Goal: Transaction & Acquisition: Purchase product/service

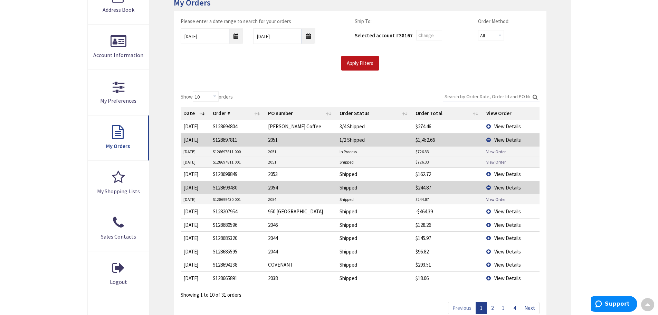
scroll to position [174, 0]
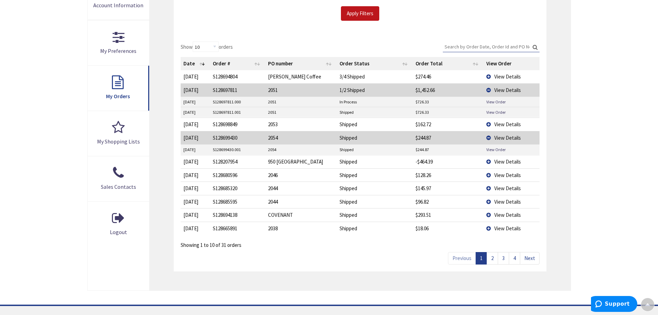
click at [495, 255] on link "2" at bounding box center [492, 258] width 11 height 12
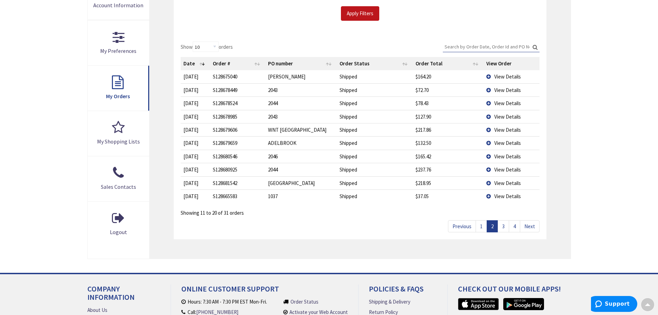
click at [514, 226] on link "4" at bounding box center [514, 226] width 11 height 12
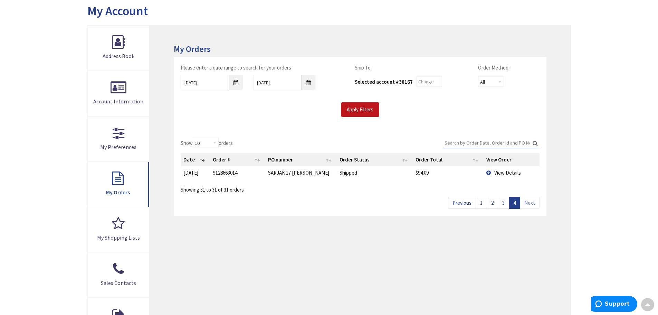
scroll to position [70, 0]
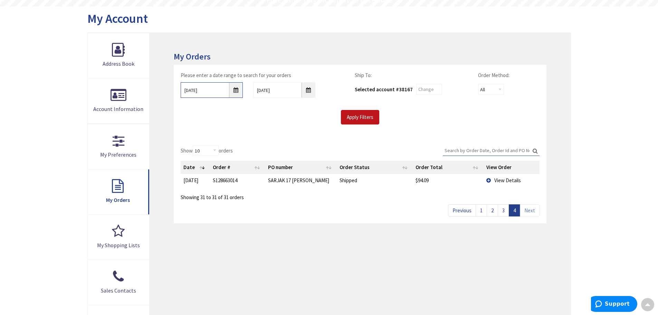
click at [234, 92] on input "8/27/2025" at bounding box center [212, 90] width 62 height 16
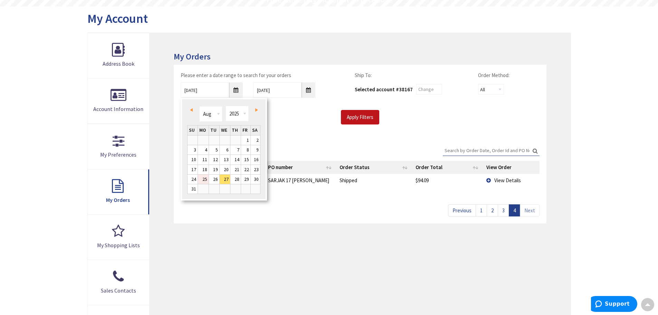
click at [203, 180] on link "25" at bounding box center [203, 179] width 11 height 9
type input "08/25/2025"
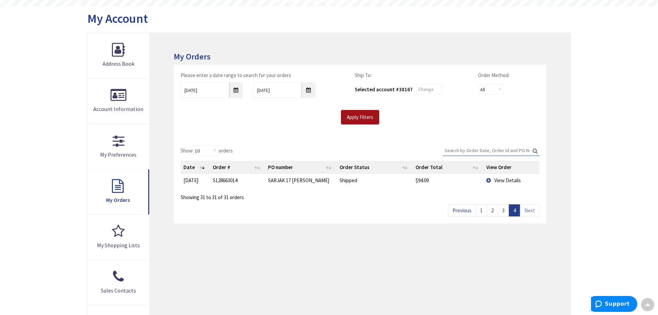
click at [355, 117] on input "Apply Filters" at bounding box center [360, 117] width 38 height 15
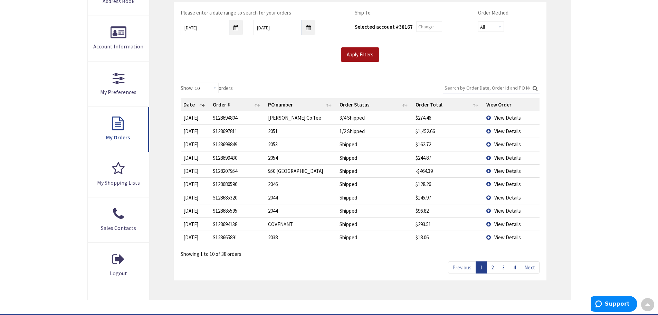
scroll to position [139, 0]
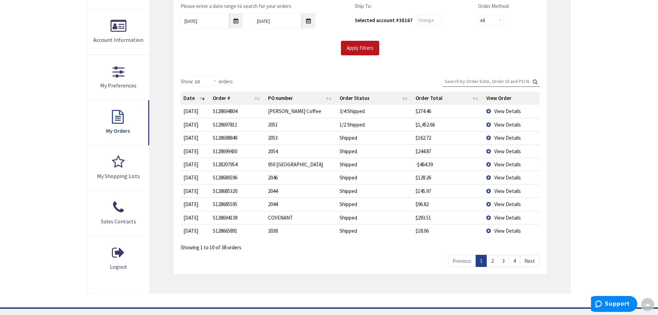
click at [505, 260] on link "3" at bounding box center [503, 261] width 11 height 12
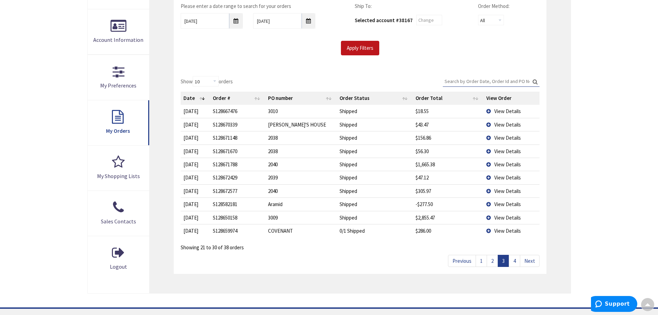
click at [515, 262] on link "4" at bounding box center [514, 261] width 11 height 12
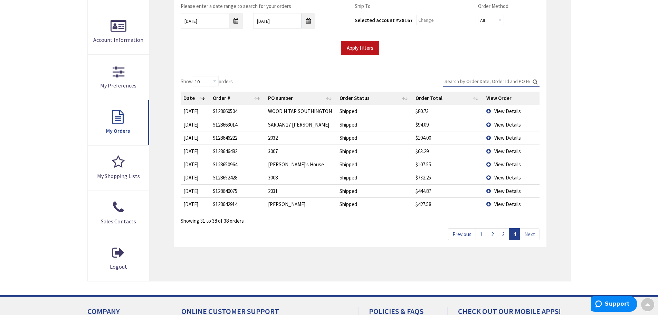
click at [481, 232] on link "1" at bounding box center [481, 234] width 11 height 12
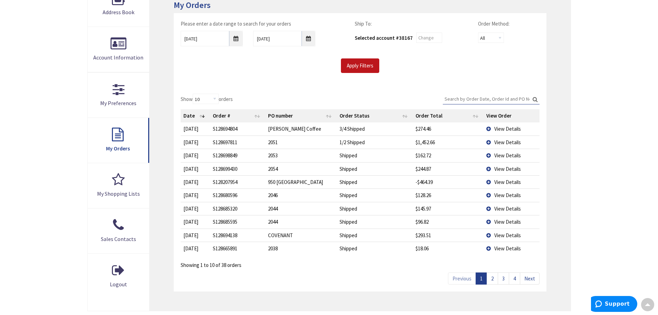
scroll to position [105, 0]
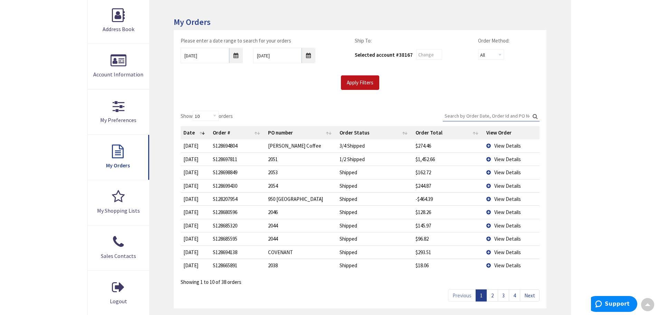
click at [509, 196] on span "View Details" at bounding box center [508, 199] width 27 height 7
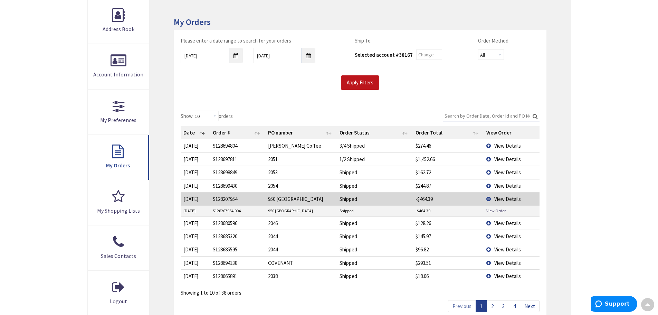
click at [586, 166] on main "My Account My Account My Orders Please enter a date range to search for your or…" at bounding box center [329, 162] width 518 height 381
click at [504, 144] on span "View Details" at bounding box center [508, 145] width 27 height 7
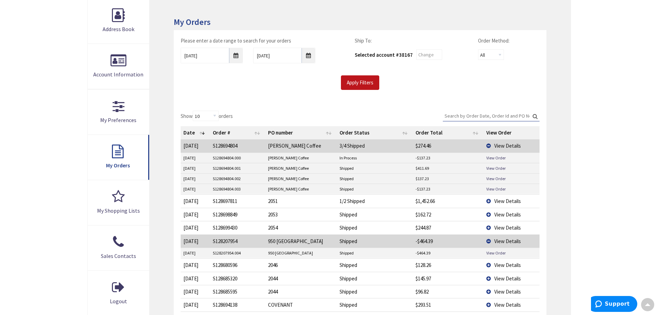
click at [505, 202] on span "View Details" at bounding box center [508, 201] width 27 height 7
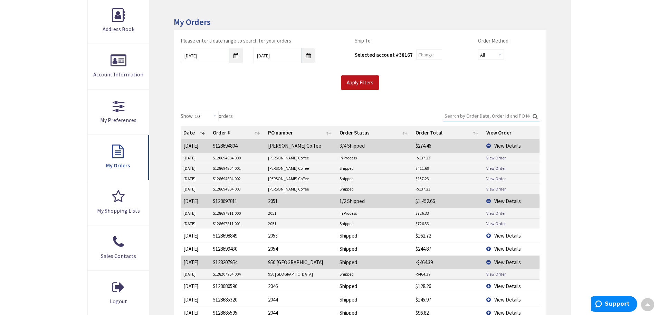
click at [496, 213] on link "View Order" at bounding box center [496, 213] width 19 height 6
click at [507, 202] on span "View Details" at bounding box center [508, 201] width 27 height 7
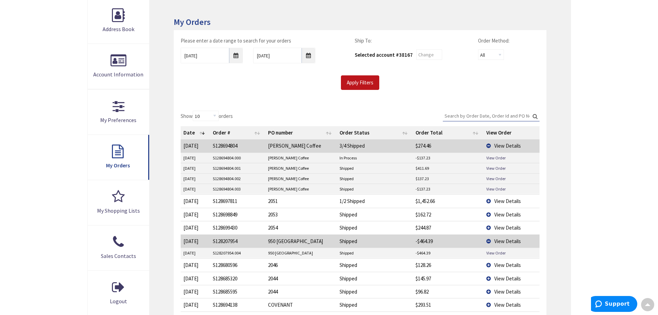
click at [505, 239] on span "View Details" at bounding box center [508, 241] width 27 height 7
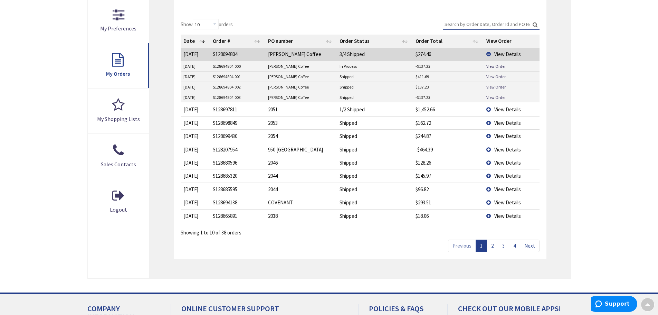
scroll to position [208, 0]
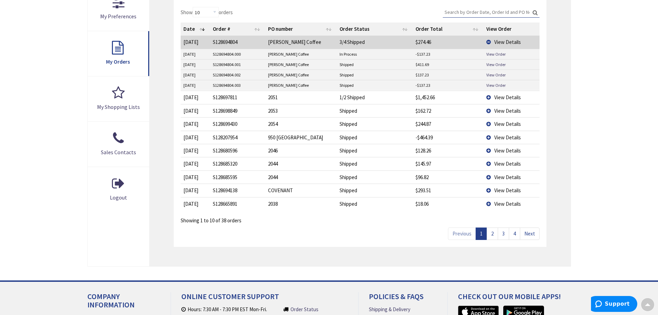
click at [506, 42] on span "View Details" at bounding box center [508, 42] width 27 height 7
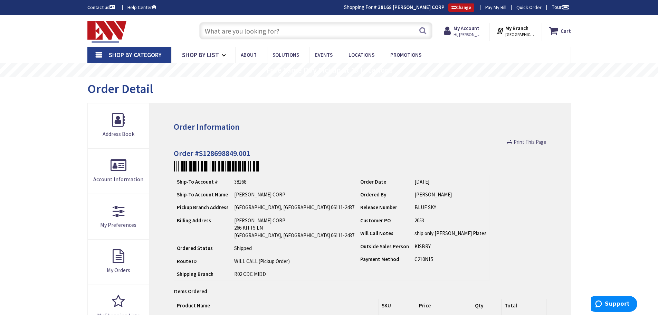
click at [359, 34] on input "text" at bounding box center [315, 30] width 233 height 17
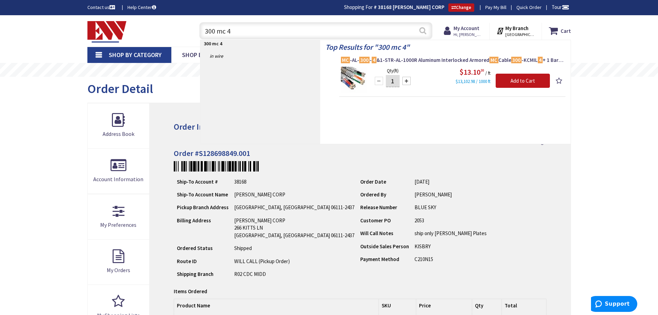
type input "300 mc 4"
click at [425, 31] on button "Search" at bounding box center [423, 31] width 9 height 16
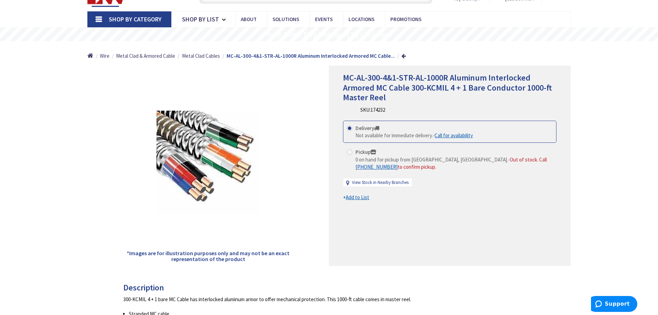
scroll to position [36, 0]
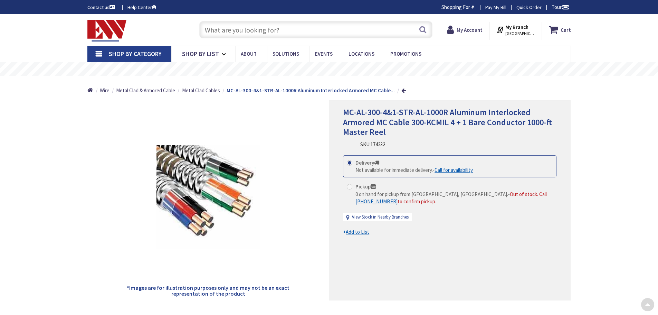
click at [252, 30] on input "text" at bounding box center [315, 29] width 233 height 17
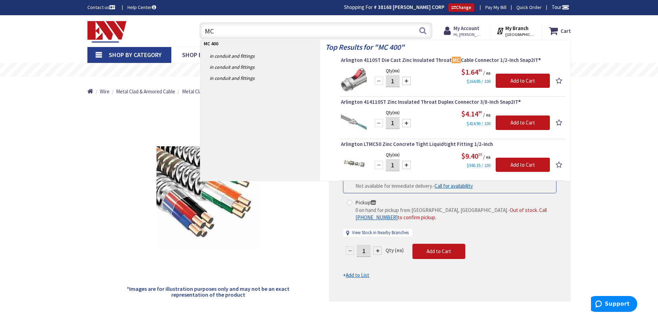
type input "M"
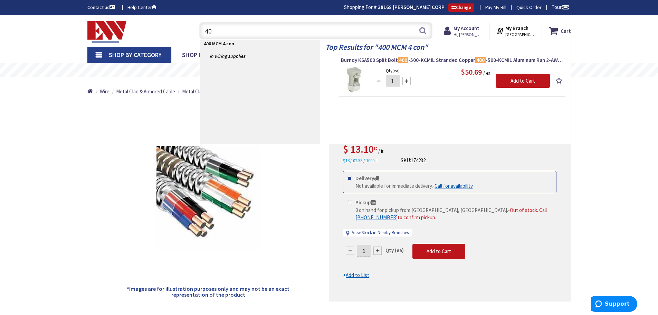
type input "4"
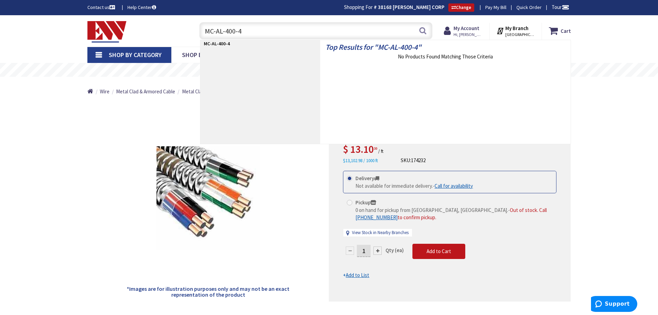
click at [223, 31] on input "MC-AL-400-4" at bounding box center [315, 30] width 233 height 17
click at [233, 30] on input "MC-400-4" at bounding box center [315, 30] width 233 height 17
click at [218, 33] on input "MC-400" at bounding box center [315, 30] width 233 height 17
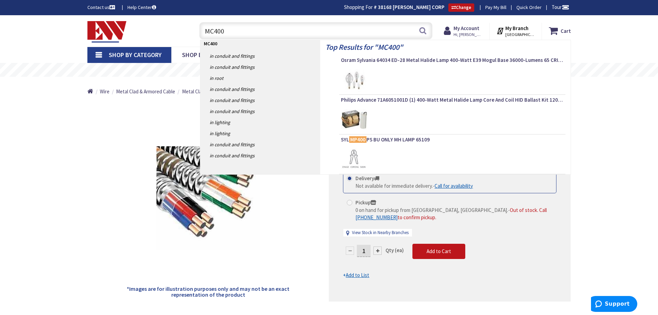
click at [214, 34] on input "MC400" at bounding box center [315, 30] width 233 height 17
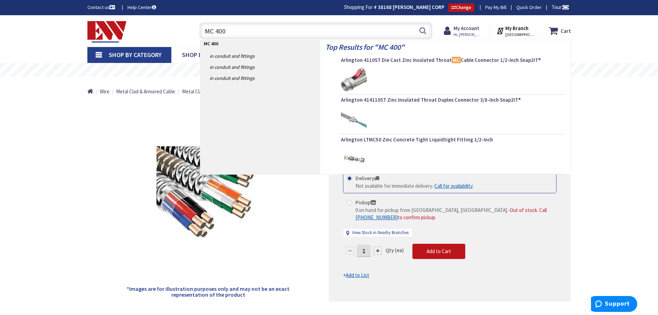
click at [236, 32] on input "MC 400" at bounding box center [315, 30] width 233 height 17
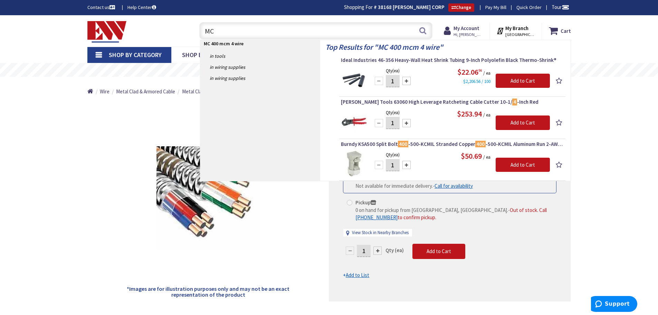
type input "M"
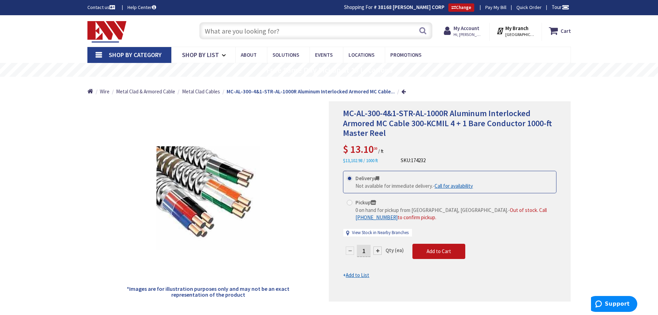
click at [310, 28] on input "text" at bounding box center [315, 30] width 233 height 17
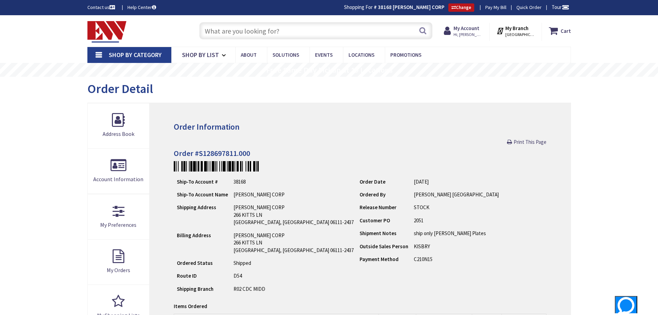
click at [404, 30] on input "text" at bounding box center [315, 30] width 233 height 17
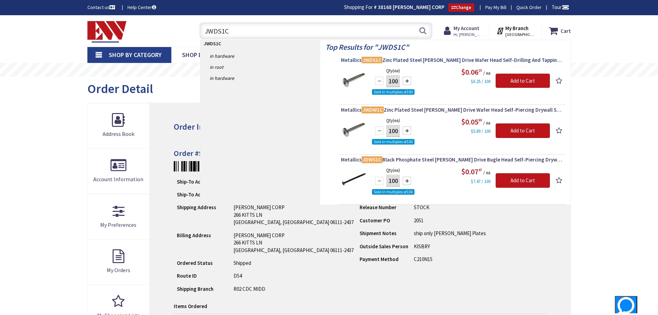
type input "JWDS1C"
click at [425, 60] on span "Metallics JWDS1C Zinc Plated Steel Phillips Drive Wafer Head Self-Drilling And …" at bounding box center [452, 60] width 223 height 7
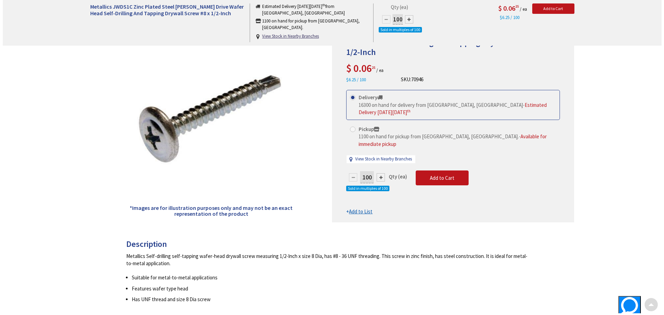
scroll to position [105, 0]
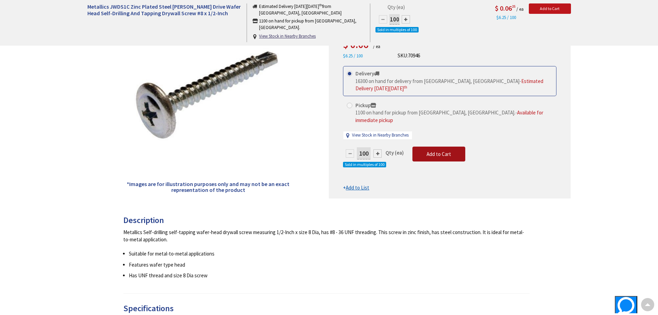
click at [448, 147] on button "Add to Cart" at bounding box center [439, 154] width 53 height 15
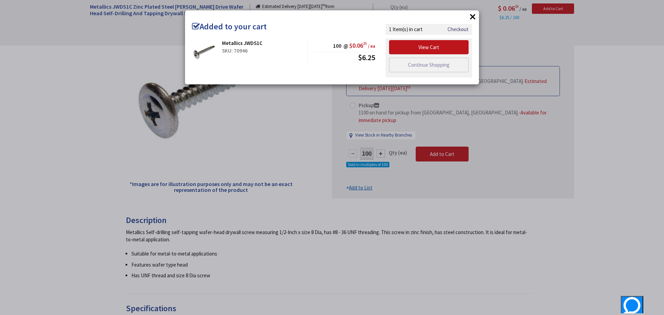
click at [472, 16] on button "×" at bounding box center [472, 16] width 10 height 10
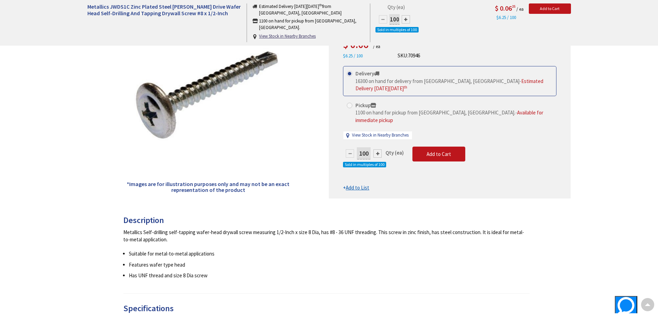
click at [379, 149] on div at bounding box center [378, 153] width 8 height 8
type input "200"
click at [379, 149] on div at bounding box center [378, 153] width 8 height 8
type input "300"
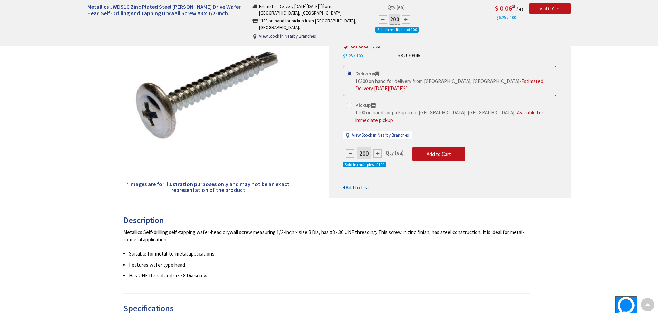
type input "300"
click at [379, 149] on div at bounding box center [378, 153] width 8 height 8
type input "400"
click at [445, 151] on span "Add to Cart" at bounding box center [439, 154] width 25 height 7
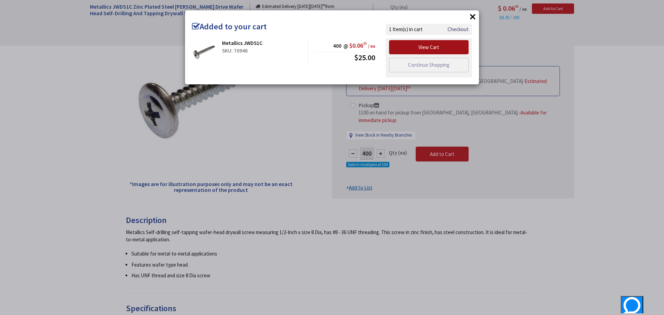
click at [450, 46] on link "View Cart" at bounding box center [429, 47] width 80 height 15
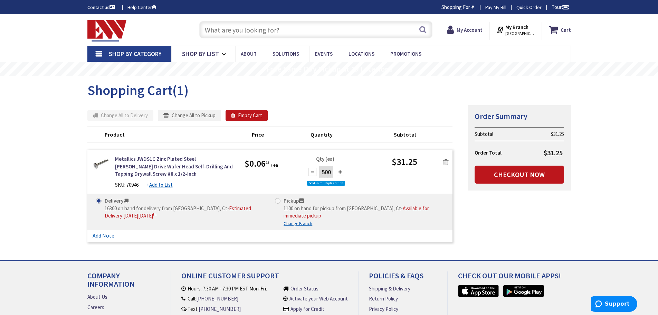
scroll to position [35, 0]
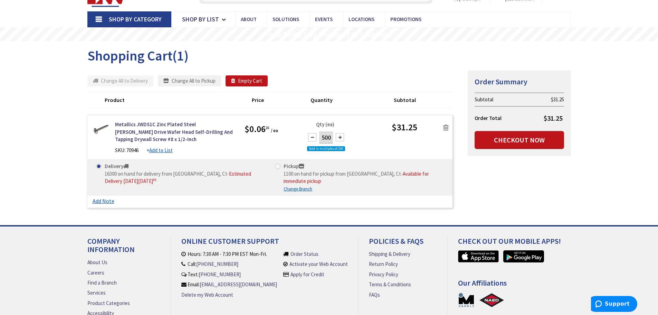
click at [313, 138] on div at bounding box center [312, 137] width 8 height 8
type input "400"
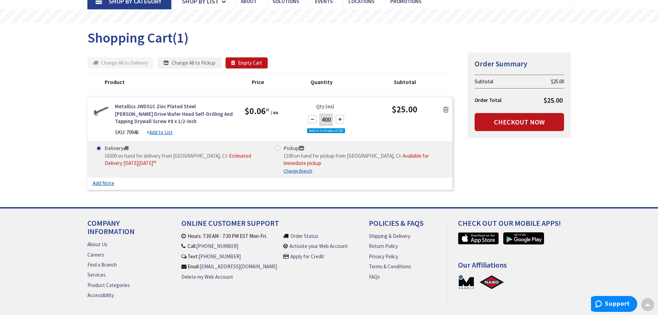
scroll to position [70, 0]
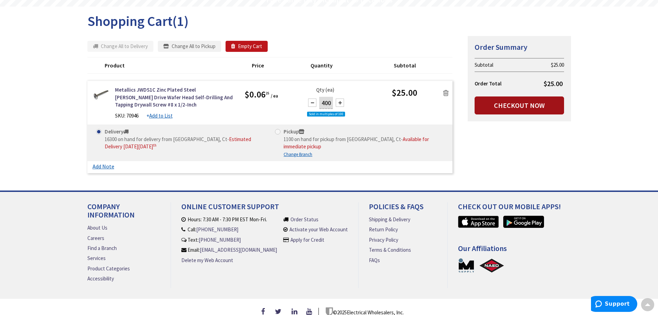
click at [516, 107] on link "Checkout Now" at bounding box center [520, 105] width 90 height 18
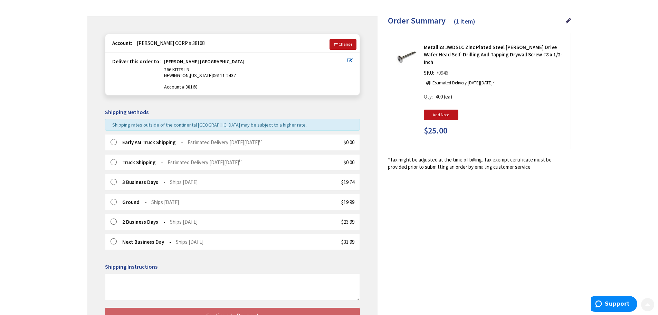
scroll to position [69, 0]
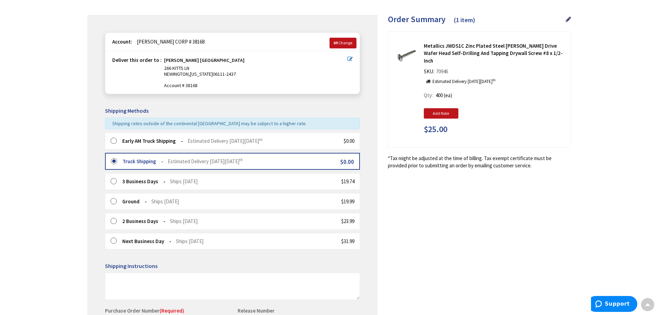
click at [114, 141] on label at bounding box center [116, 141] width 11 height 7
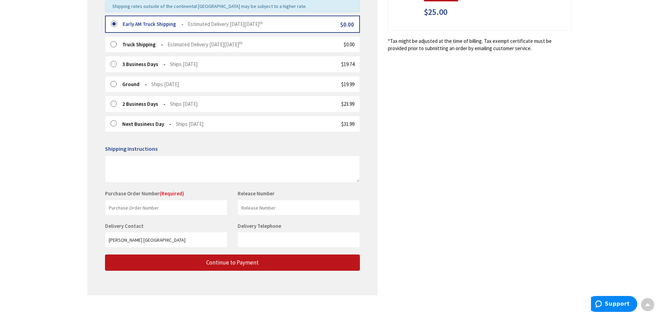
scroll to position [196, 0]
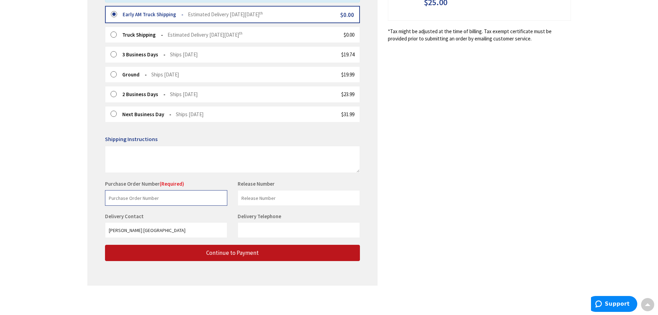
click at [155, 198] on input "text" at bounding box center [166, 198] width 122 height 16
type input "2055"
click at [270, 198] on input "text" at bounding box center [299, 198] width 122 height 16
type input "STOCK"
click at [479, 204] on div "Shipping Review & Payment Estimated Total $25.00 1 Some items on your order are…" at bounding box center [329, 66] width 484 height 452
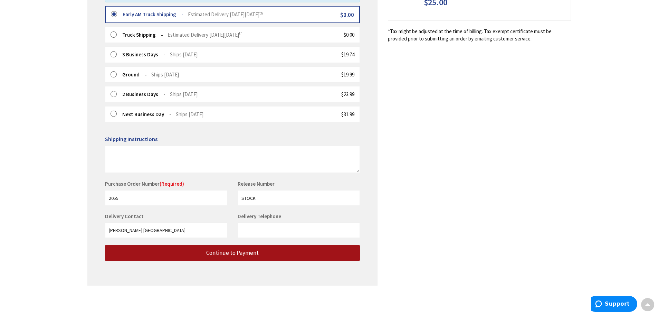
click at [288, 256] on button "Continue to Payment" at bounding box center [232, 253] width 255 height 16
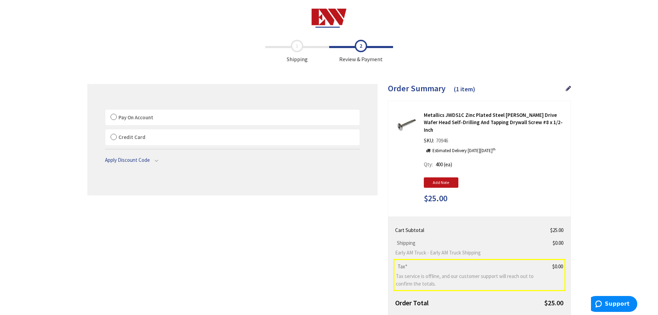
click at [114, 115] on label "Pay On Account" at bounding box center [232, 118] width 254 height 16
click at [114, 116] on label "Pay On Account" at bounding box center [232, 118] width 254 height 16
click at [105, 111] on input "Pay On Account" at bounding box center [105, 111] width 0 height 0
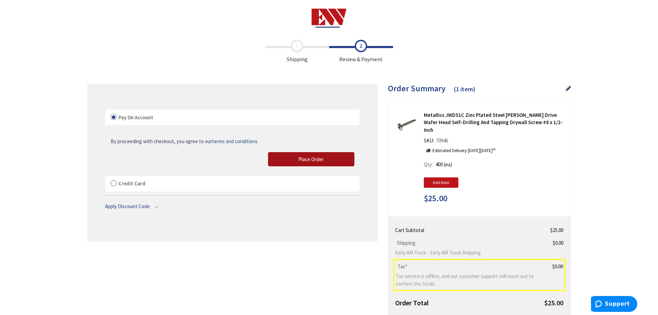
click at [314, 158] on span "Place Order" at bounding box center [311, 159] width 25 height 7
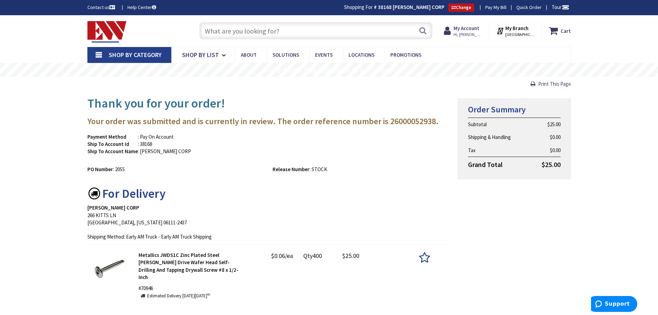
click at [485, 31] on div "My Account Hi, Dalton Dalton Spain Dalton@tinedale.com My Catalog My Orders" at bounding box center [464, 32] width 53 height 18
click at [478, 29] on strong "My Account" at bounding box center [467, 28] width 26 height 7
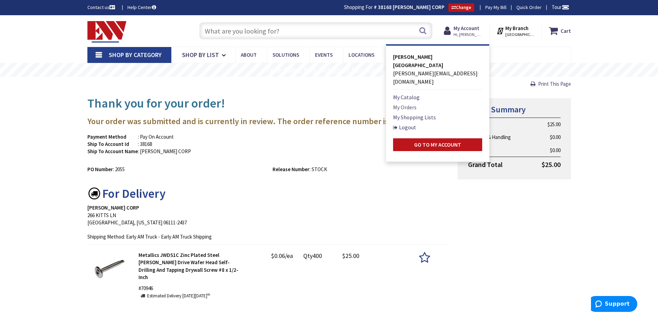
click at [409, 103] on link "My Orders" at bounding box center [405, 107] width 24 height 8
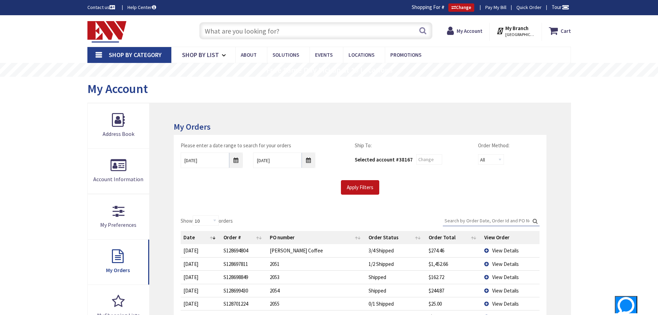
click at [476, 218] on input "Search:" at bounding box center [491, 220] width 97 height 10
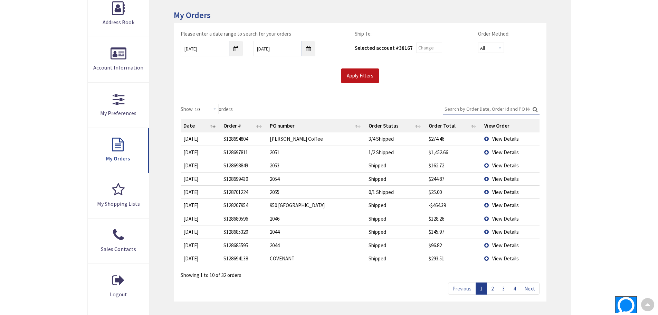
scroll to position [104, 0]
